Goal: Information Seeking & Learning: Learn about a topic

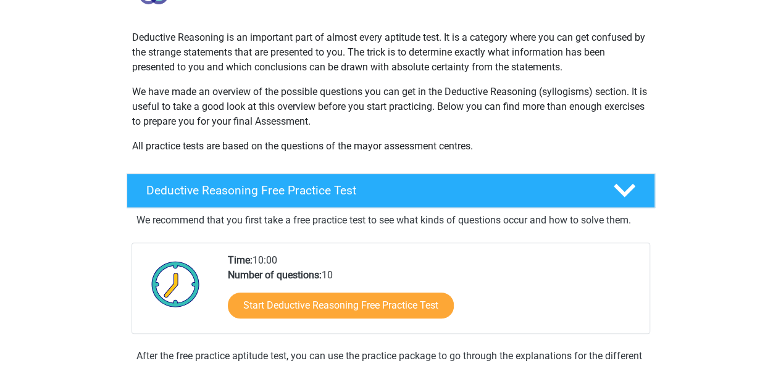
scroll to position [154, 0]
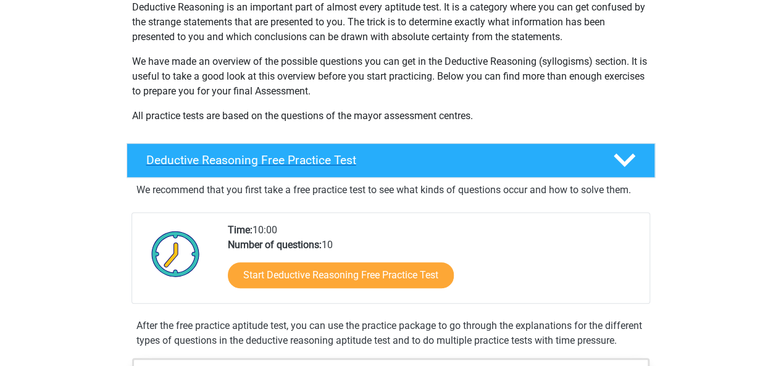
click at [448, 163] on h4 "Deductive Reasoning Free Practice Test" at bounding box center [369, 160] width 447 height 14
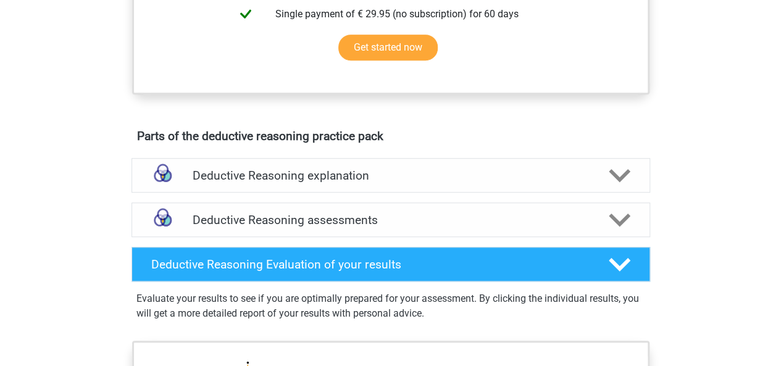
scroll to position [507, 0]
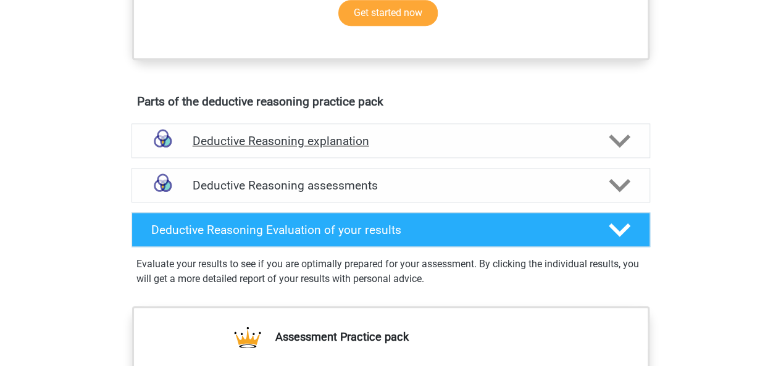
click at [611, 146] on icon at bounding box center [620, 141] width 22 height 22
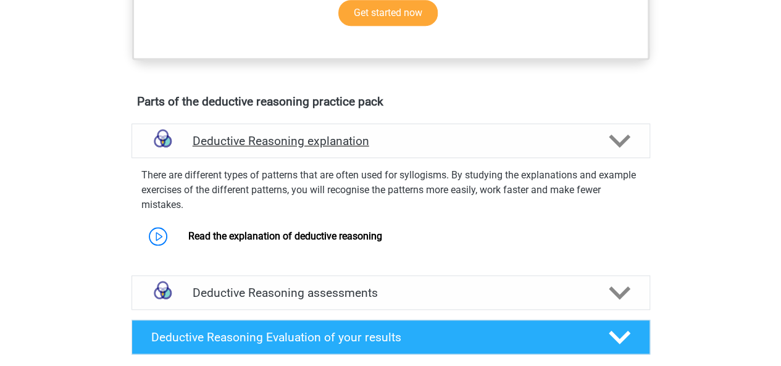
click at [611, 146] on icon at bounding box center [620, 141] width 22 height 22
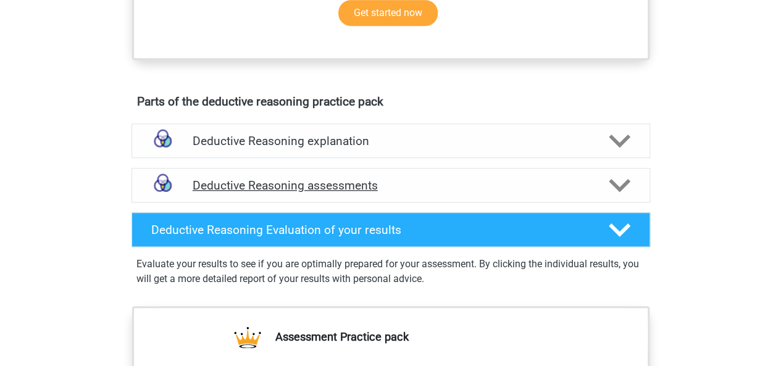
click at [617, 191] on icon at bounding box center [620, 186] width 22 height 22
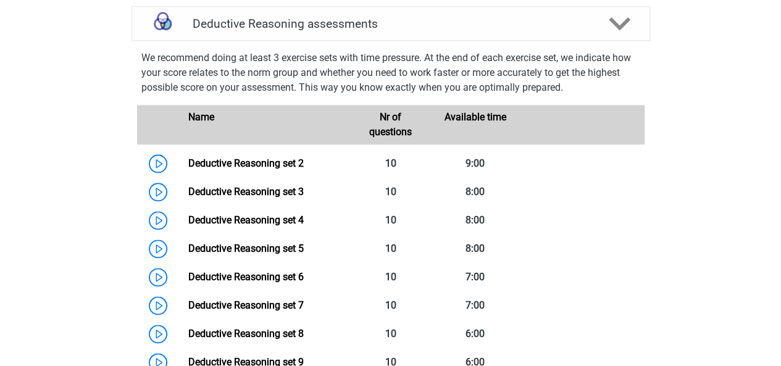
scroll to position [675, 0]
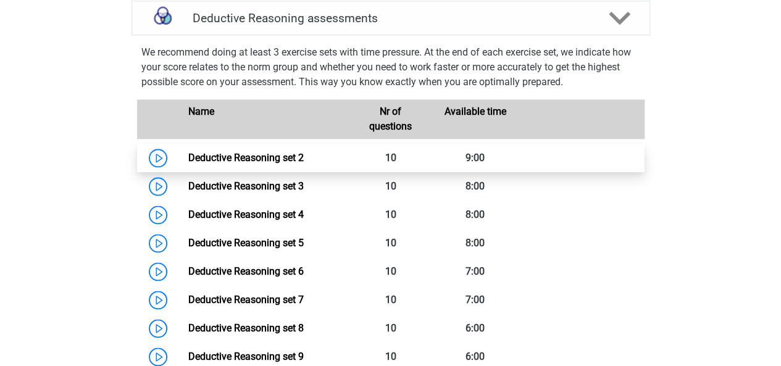
click at [230, 158] on link "Deductive Reasoning set 2" at bounding box center [245, 158] width 115 height 12
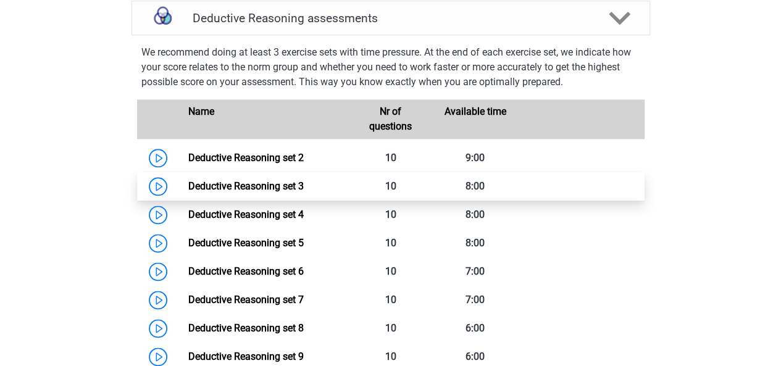
click at [268, 182] on link "Deductive Reasoning set 3" at bounding box center [245, 186] width 115 height 12
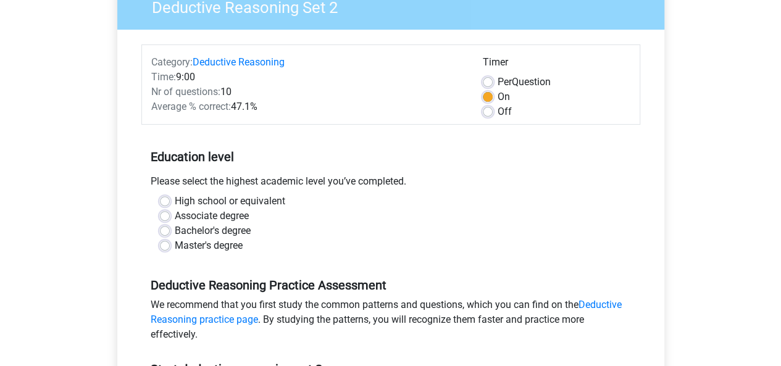
scroll to position [111, 0]
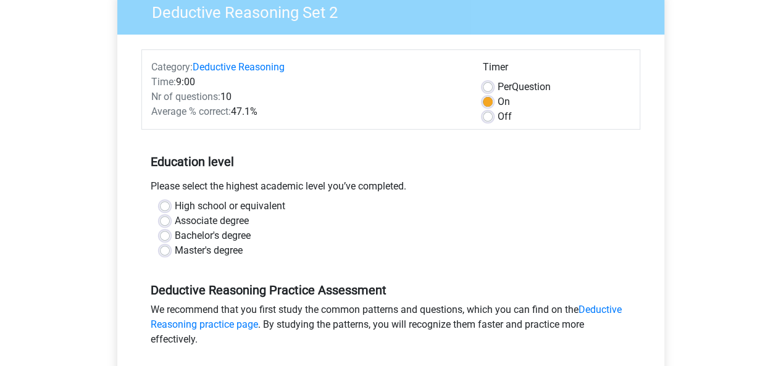
click at [175, 250] on label "Master's degree" at bounding box center [209, 250] width 68 height 15
click at [163, 250] on input "Master's degree" at bounding box center [165, 249] width 10 height 12
radio input "true"
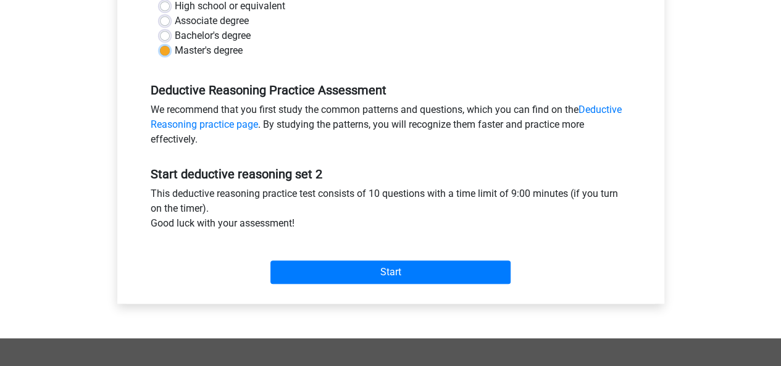
scroll to position [317, 0]
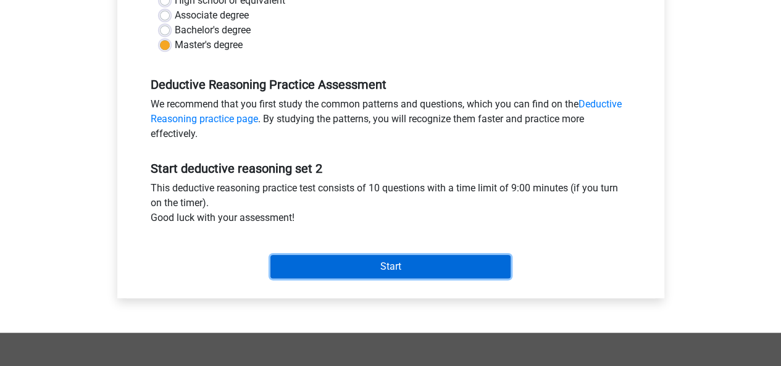
click at [399, 266] on input "Start" at bounding box center [390, 266] width 240 height 23
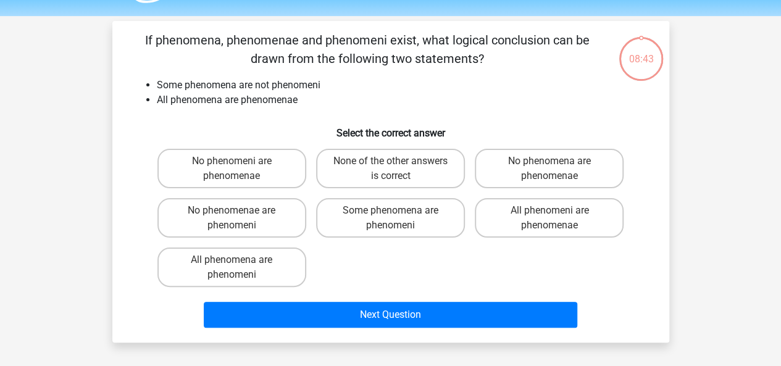
scroll to position [32, 0]
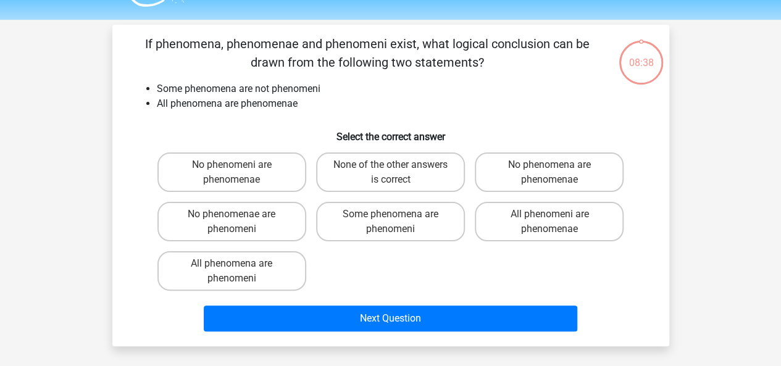
click at [253, 112] on div "If phenomena, phenomenae and phenomeni exist, what logical conclusion can be dr…" at bounding box center [390, 186] width 547 height 302
click at [253, 103] on li "All phenomena are phenomenae" at bounding box center [403, 103] width 493 height 15
drag, startPoint x: 253, startPoint y: 103, endPoint x: 320, endPoint y: 202, distance: 119.2
click at [255, 104] on li "All phenomena are phenomenae" at bounding box center [403, 103] width 493 height 15
click at [407, 257] on div "No phenomeni are phenomenae None of the other answers is correct No phenomena a…" at bounding box center [390, 222] width 477 height 148
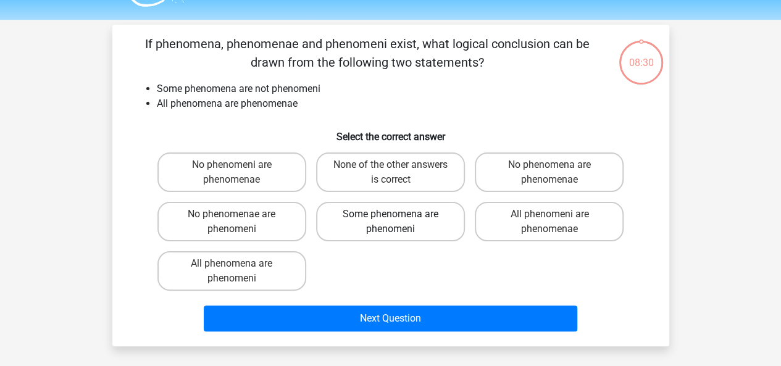
click at [414, 214] on label "Some phenomena are phenomeni" at bounding box center [390, 222] width 149 height 40
click at [398, 214] on input "Some phenomena are phenomeni" at bounding box center [394, 218] width 8 height 8
radio input "true"
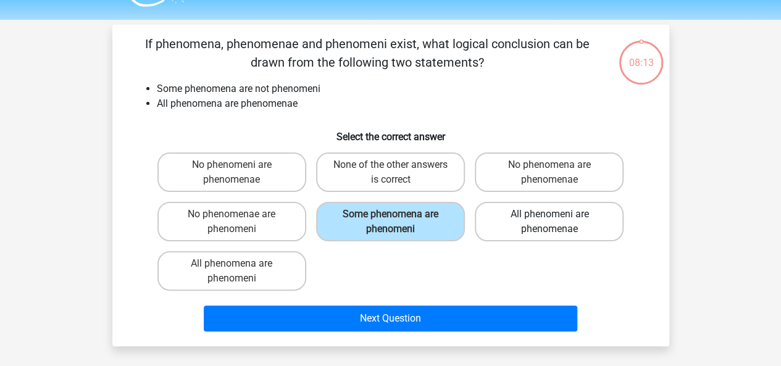
click at [499, 229] on label "All phenomeni are phenomenae" at bounding box center [549, 222] width 149 height 40
click at [549, 222] on input "All phenomeni are phenomenae" at bounding box center [553, 218] width 8 height 8
radio input "true"
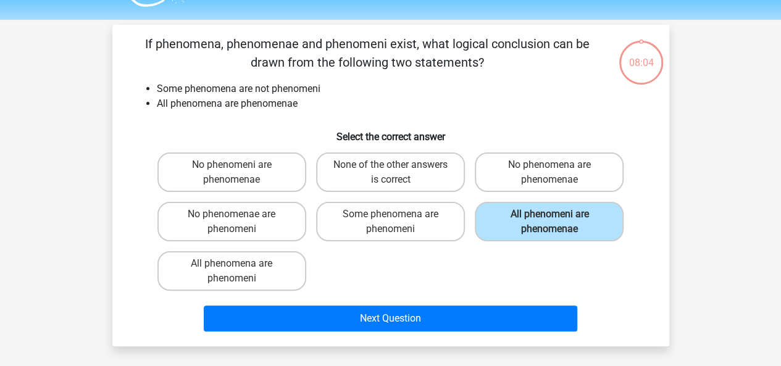
click at [236, 271] on input "All phenomena are phenomeni" at bounding box center [235, 268] width 8 height 8
radio input "true"
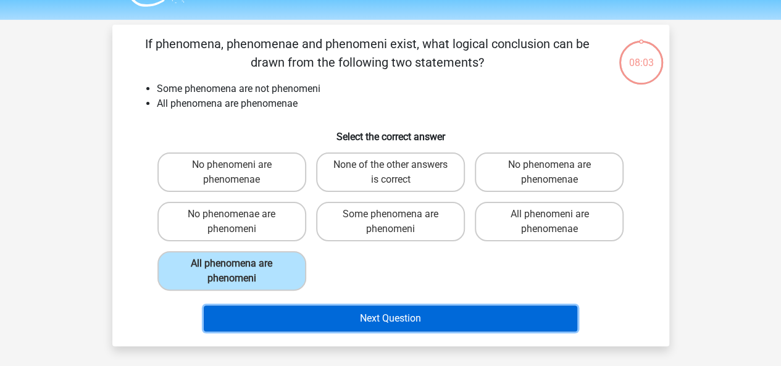
click at [290, 313] on button "Next Question" at bounding box center [390, 319] width 373 height 26
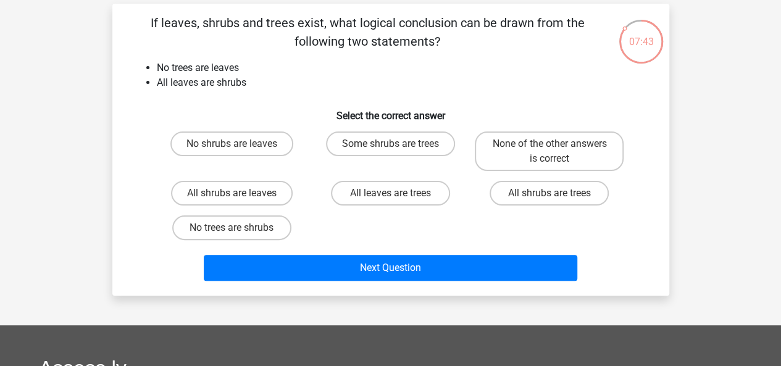
scroll to position [55, 0]
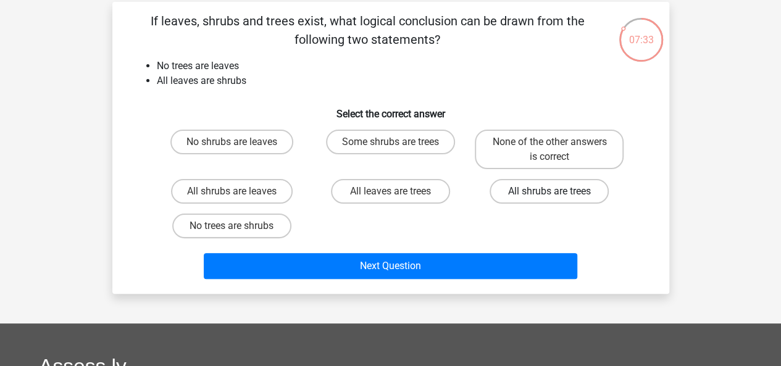
click at [540, 188] on label "All shrubs are trees" at bounding box center [549, 191] width 119 height 25
click at [549, 191] on input "All shrubs are trees" at bounding box center [553, 195] width 8 height 8
radio input "true"
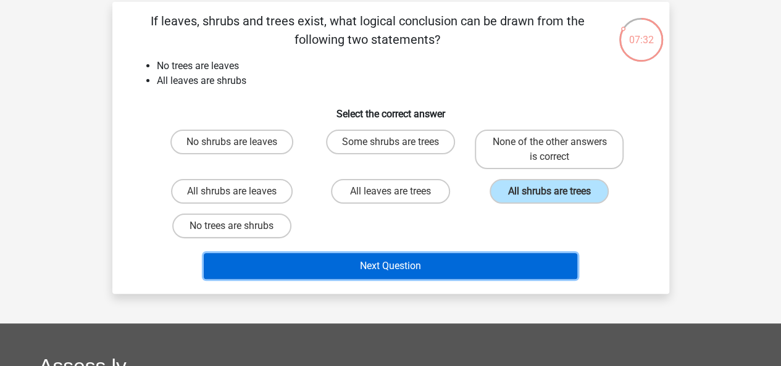
click at [469, 264] on button "Next Question" at bounding box center [390, 266] width 373 height 26
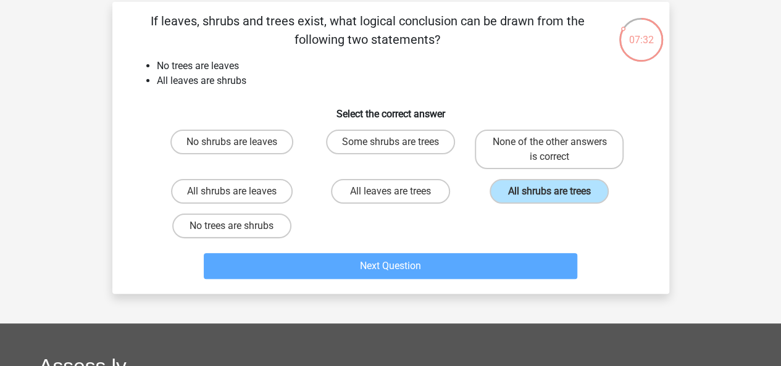
scroll to position [57, 0]
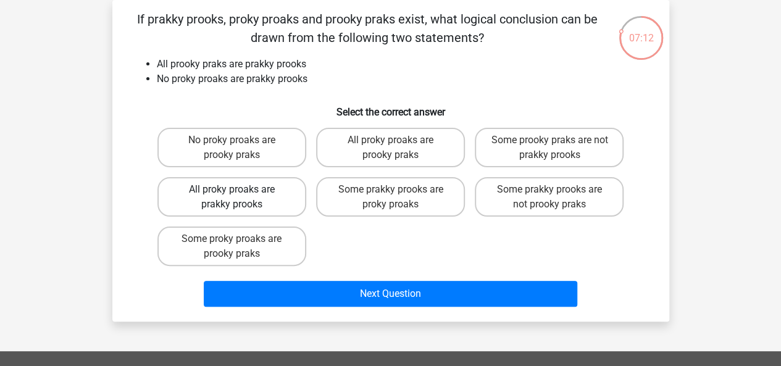
click at [288, 180] on label "All proky proaks are prakky prooks" at bounding box center [231, 197] width 149 height 40
click at [240, 190] on input "All proky proaks are prakky prooks" at bounding box center [235, 194] width 8 height 8
radio input "true"
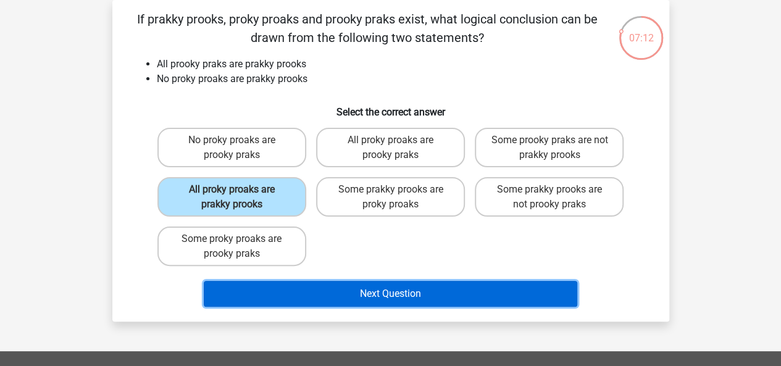
click at [365, 293] on button "Next Question" at bounding box center [390, 294] width 373 height 26
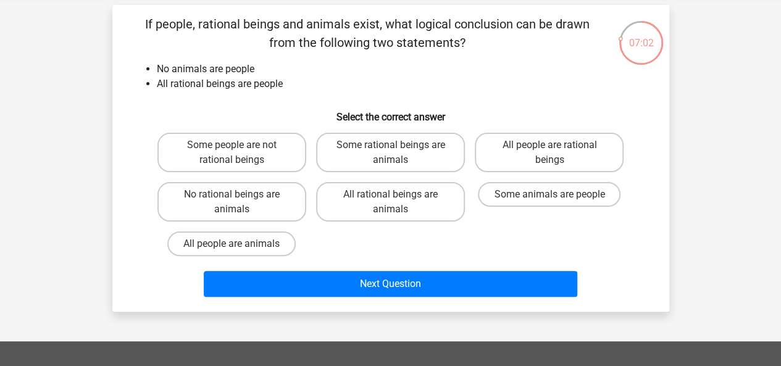
scroll to position [53, 0]
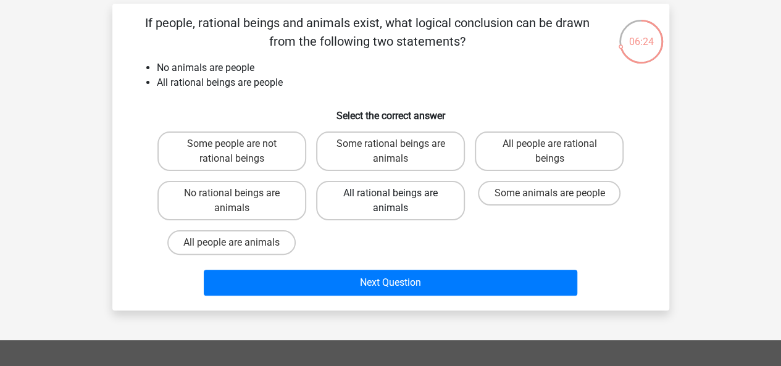
click at [421, 199] on label "All rational beings are animals" at bounding box center [390, 201] width 149 height 40
click at [398, 199] on input "All rational beings are animals" at bounding box center [394, 197] width 8 height 8
radio input "true"
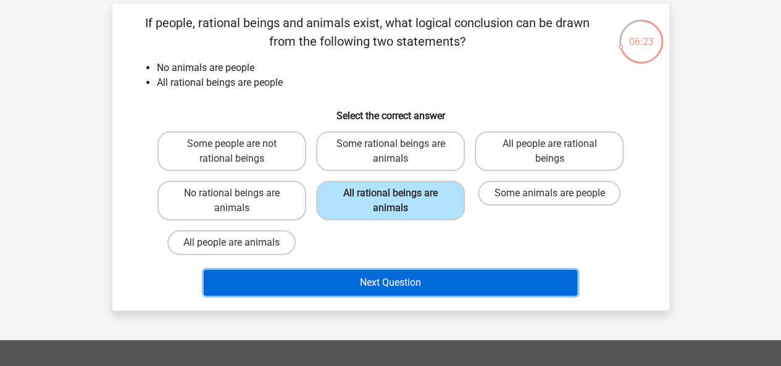
click at [421, 285] on button "Next Question" at bounding box center [390, 283] width 373 height 26
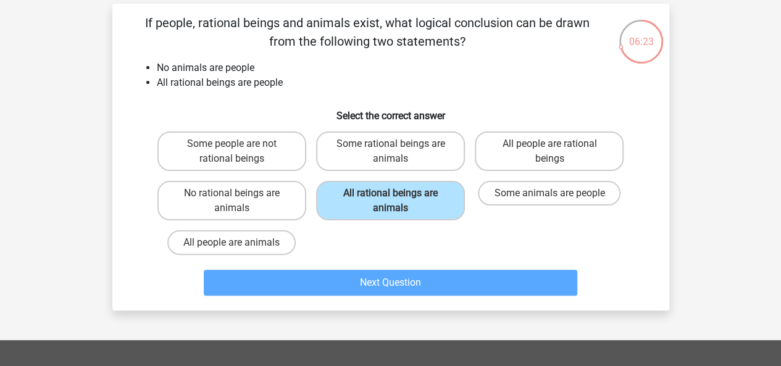
scroll to position [57, 0]
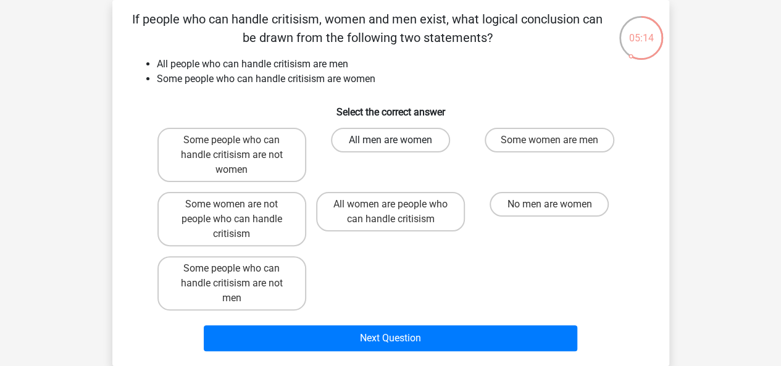
click at [427, 136] on label "All men are women" at bounding box center [390, 140] width 119 height 25
click at [398, 140] on input "All men are women" at bounding box center [394, 144] width 8 height 8
radio input "true"
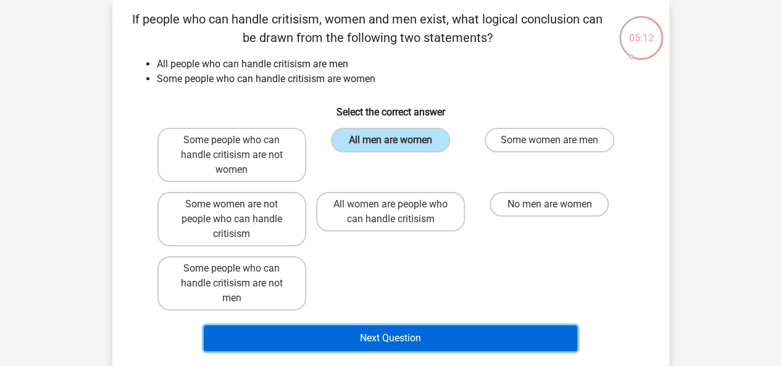
click at [361, 336] on button "Next Question" at bounding box center [390, 338] width 373 height 26
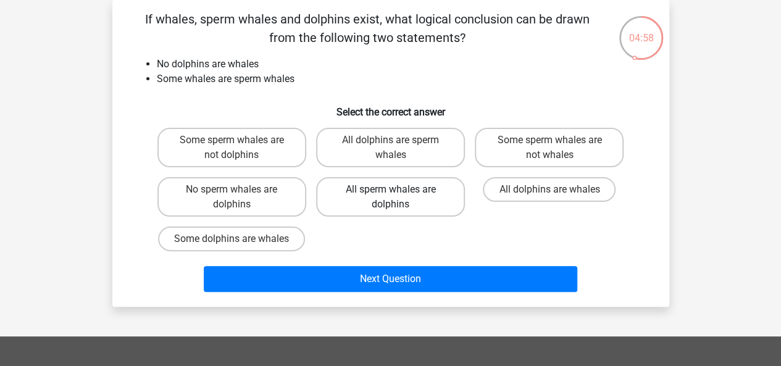
click at [394, 206] on label "All sperm whales are dolphins" at bounding box center [390, 197] width 149 height 40
click at [394, 198] on input "All sperm whales are dolphins" at bounding box center [394, 194] width 8 height 8
radio input "true"
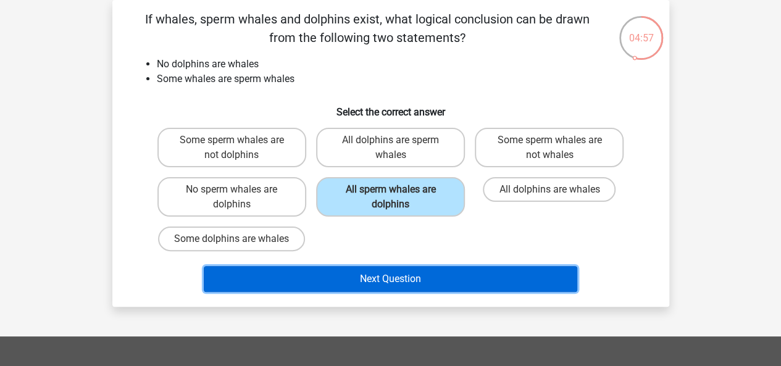
click at [394, 275] on button "Next Question" at bounding box center [390, 279] width 373 height 26
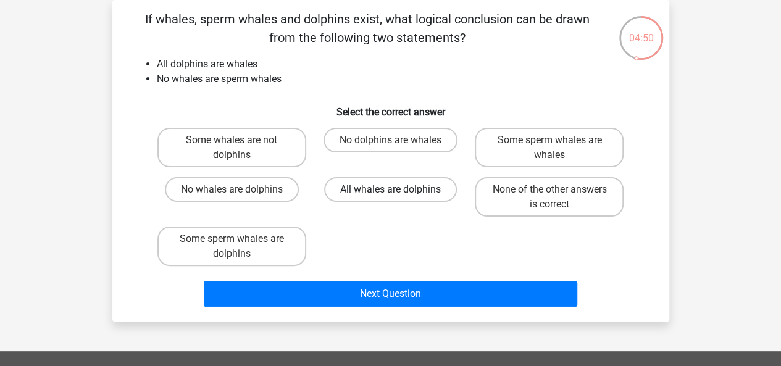
click at [371, 199] on label "All whales are dolphins" at bounding box center [390, 189] width 133 height 25
click at [390, 198] on input "All whales are dolphins" at bounding box center [394, 194] width 8 height 8
radio input "true"
click at [374, 278] on div "Next Question" at bounding box center [390, 291] width 517 height 41
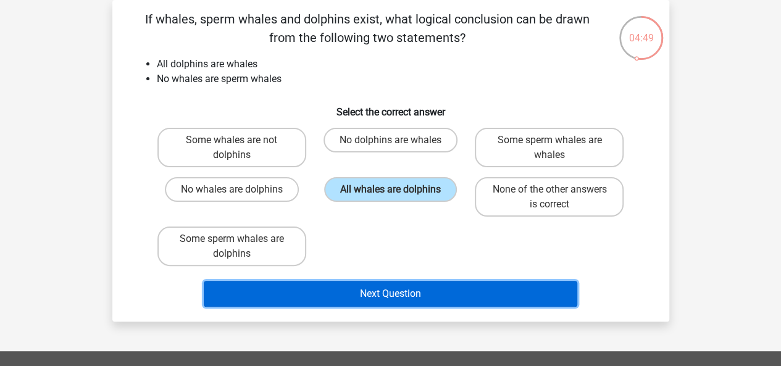
click at [373, 294] on button "Next Question" at bounding box center [390, 294] width 373 height 26
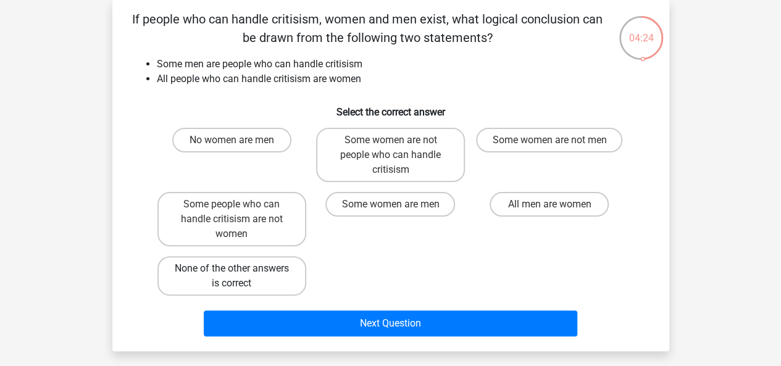
drag, startPoint x: 256, startPoint y: 304, endPoint x: 263, endPoint y: 283, distance: 21.5
click at [256, 303] on div "Next Question" at bounding box center [390, 321] width 517 height 41
click at [268, 278] on label "None of the other answers is correct" at bounding box center [231, 276] width 149 height 40
click at [240, 277] on input "None of the other answers is correct" at bounding box center [235, 273] width 8 height 8
radio input "true"
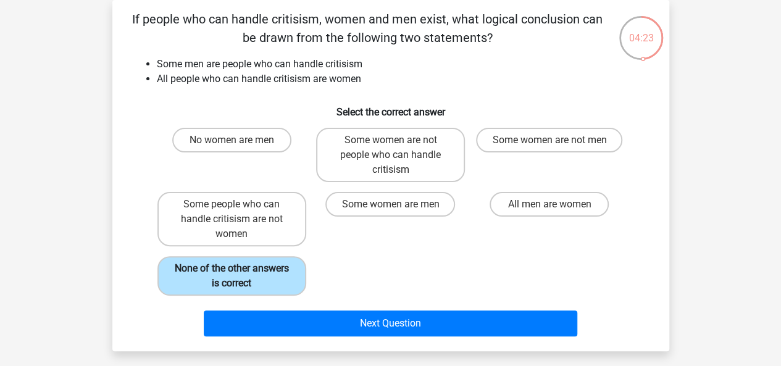
click at [268, 278] on label "None of the other answers is correct" at bounding box center [231, 276] width 149 height 40
click at [240, 277] on input "None of the other answers is correct" at bounding box center [235, 273] width 8 height 8
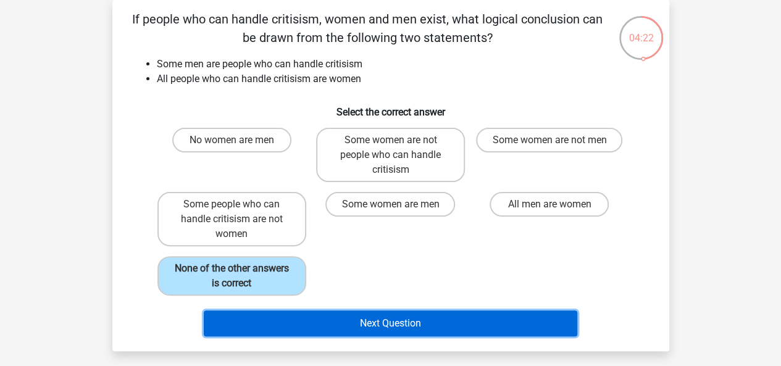
click at [361, 320] on button "Next Question" at bounding box center [390, 323] width 373 height 26
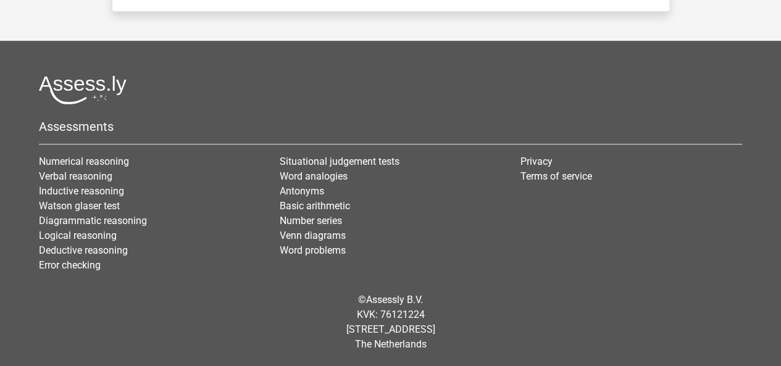
scroll to position [0, 0]
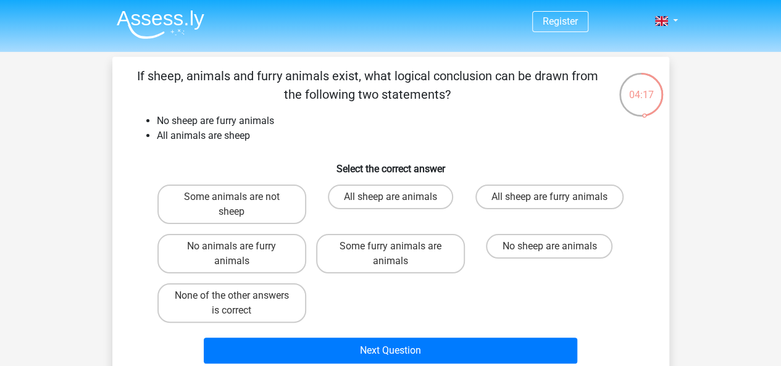
click at [638, 102] on div "04:17" at bounding box center [641, 87] width 46 height 31
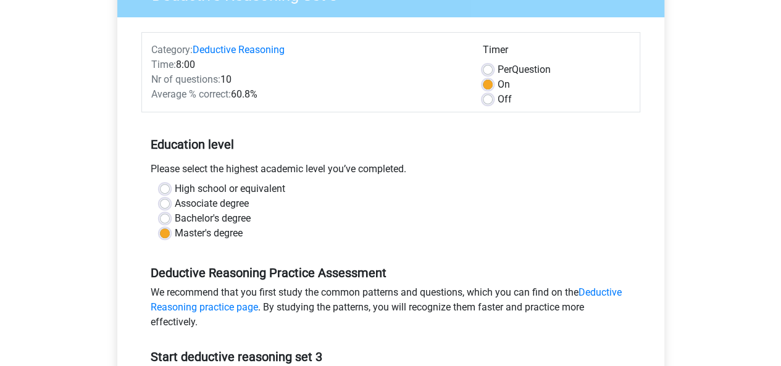
scroll to position [170, 0]
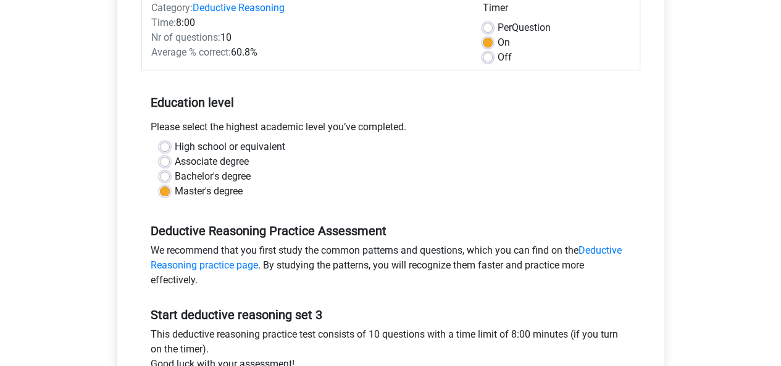
click at [175, 144] on label "High school or equivalent" at bounding box center [230, 147] width 110 height 15
click at [163, 144] on input "High school or equivalent" at bounding box center [165, 146] width 10 height 12
radio input "true"
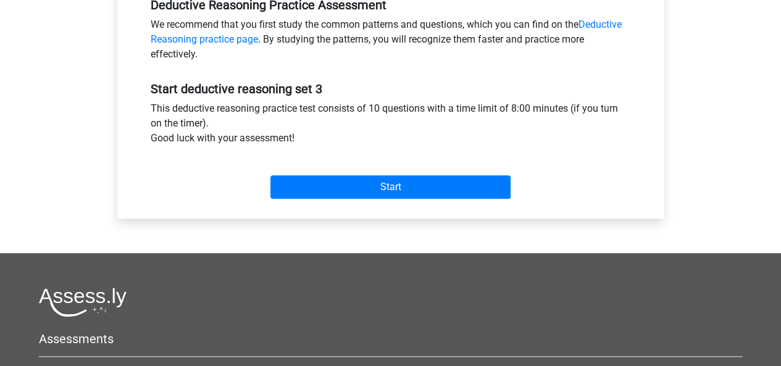
scroll to position [411, 0]
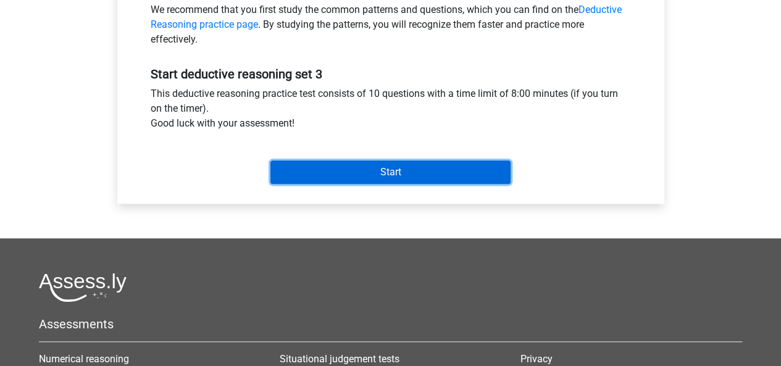
click at [354, 171] on input "Start" at bounding box center [390, 171] width 240 height 23
